Goal: Communication & Community: Share content

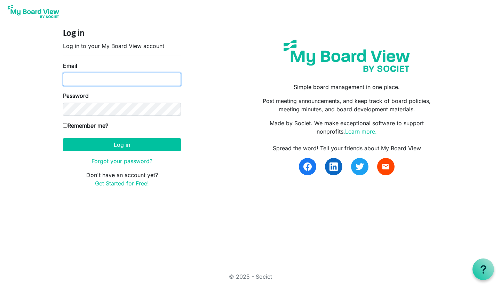
type input "beth@lovekckids.org"
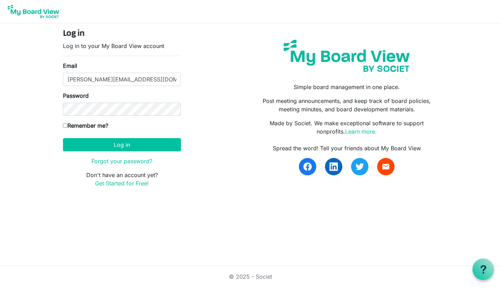
click at [66, 125] on input "Remember me?" at bounding box center [65, 125] width 5 height 5
checkbox input "true"
click at [92, 143] on button "Log in" at bounding box center [122, 144] width 118 height 13
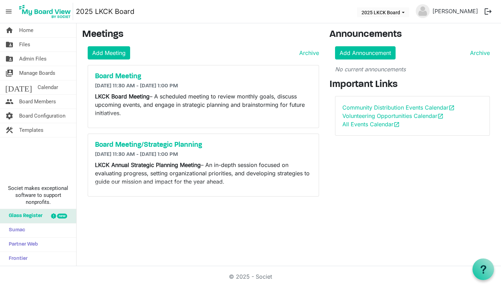
click at [380, 127] on link "All Events Calendar open_in_new" at bounding box center [371, 124] width 57 height 7
click at [47, 41] on link "folder_shared Files" at bounding box center [38, 45] width 76 height 14
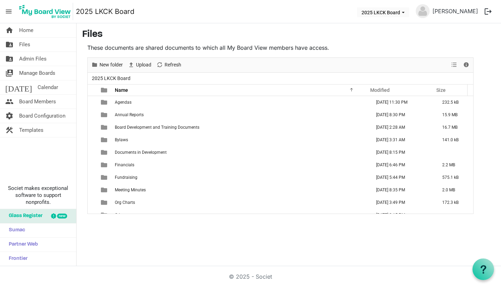
click at [123, 180] on td "Fundraising" at bounding box center [241, 177] width 256 height 13
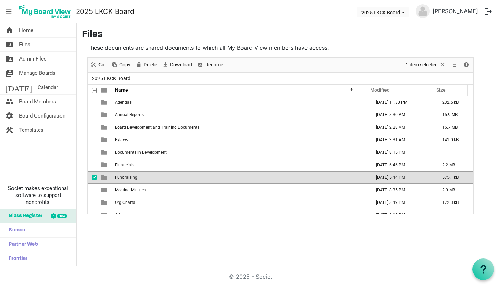
click at [123, 180] on td "Fundraising" at bounding box center [241, 177] width 256 height 13
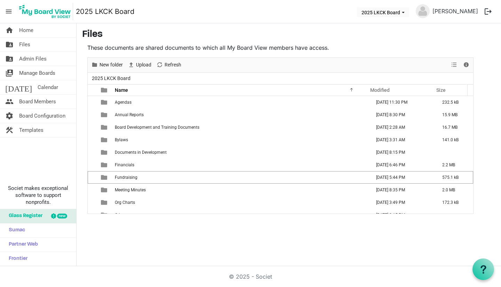
click at [123, 180] on td "Fundraising" at bounding box center [241, 177] width 256 height 13
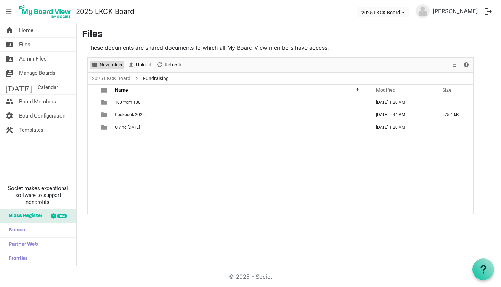
click at [111, 63] on span "New folder" at bounding box center [111, 65] width 25 height 9
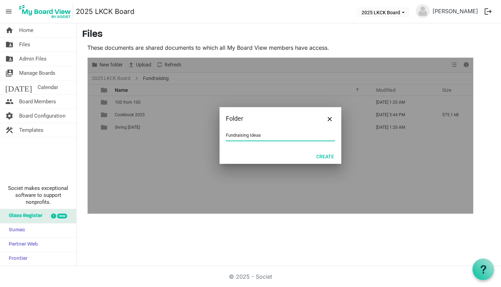
type input "Fundraising Ideas"
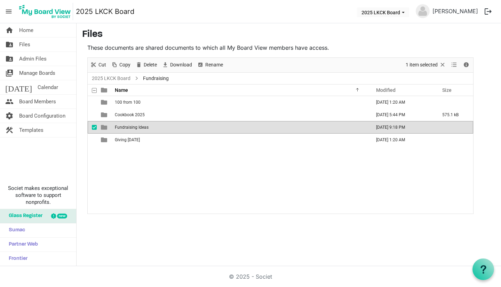
click at [144, 143] on td "Giving Tuesday" at bounding box center [241, 140] width 256 height 13
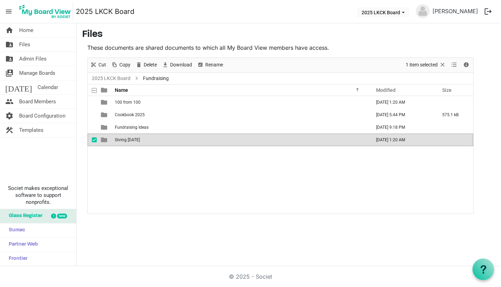
click at [144, 143] on td "Giving Tuesday" at bounding box center [241, 140] width 256 height 13
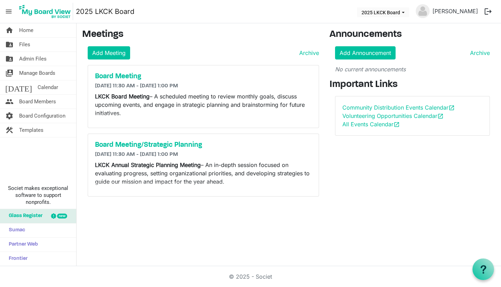
click at [33, 46] on link "folder_shared Files" at bounding box center [38, 45] width 76 height 14
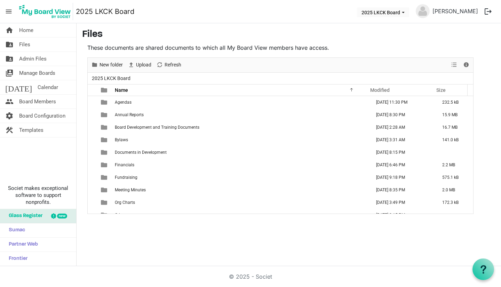
click at [53, 35] on link "home Home" at bounding box center [38, 30] width 76 height 14
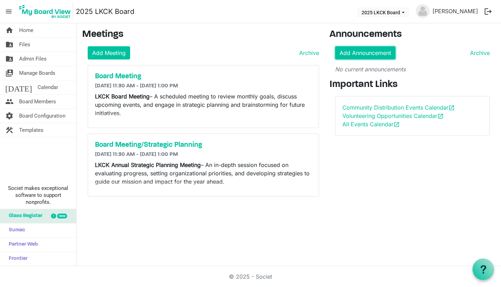
click at [356, 51] on link "Add Announcement" at bounding box center [365, 52] width 61 height 13
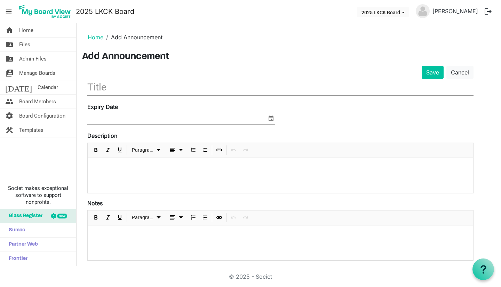
click at [182, 88] on input "text" at bounding box center [280, 87] width 386 height 16
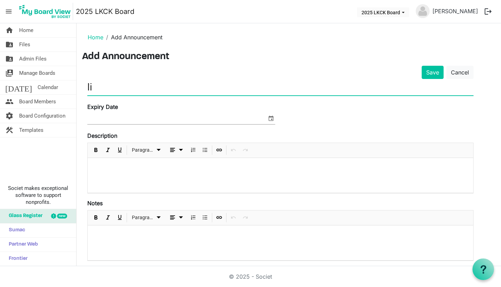
type input "l"
type input "L"
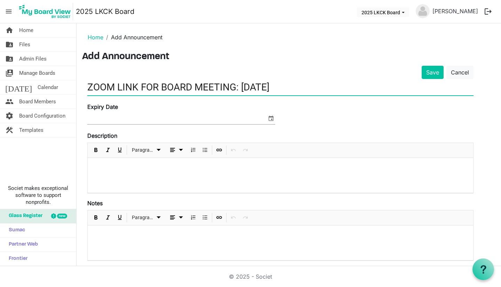
click at [267, 88] on input "ZOOM LINK FOR BOARD MEETING: 10/09/2025" at bounding box center [280, 87] width 386 height 16
type input "ZOOM LINK FOR BOARD MEETING: [DATE]"
click at [163, 171] on p at bounding box center [280, 167] width 375 height 7
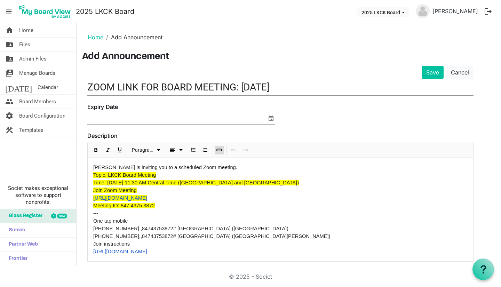
click at [325, 192] on p "Join Zoom Meeting" at bounding box center [280, 191] width 375 height 8
click at [436, 74] on button "Save" at bounding box center [433, 72] width 22 height 13
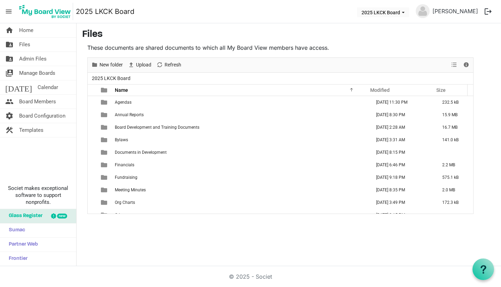
click at [37, 28] on link "home Home" at bounding box center [38, 30] width 76 height 14
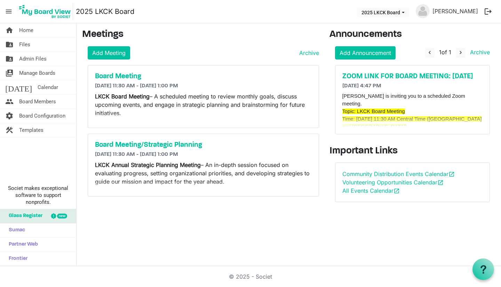
click at [429, 78] on h5 "ZOOM LINK FOR BOARD MEETING: [DATE]" at bounding box center [413, 76] width 141 height 8
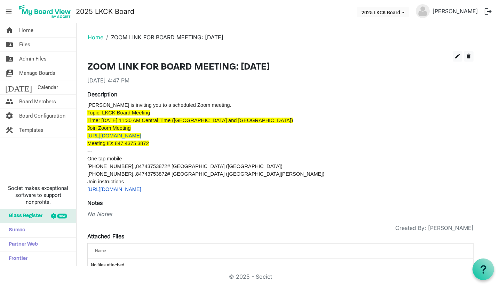
click at [36, 28] on link "home Home" at bounding box center [38, 30] width 76 height 14
